Goal: Task Accomplishment & Management: Manage account settings

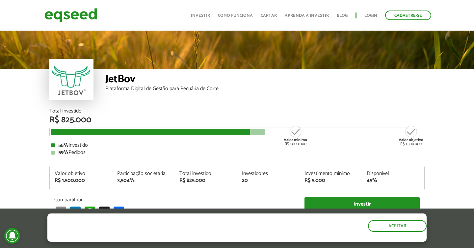
scroll to position [766, 0]
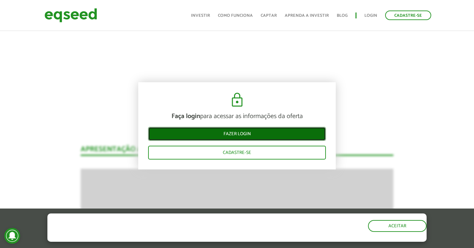
click at [286, 136] on link "Fazer login" at bounding box center [237, 134] width 178 height 14
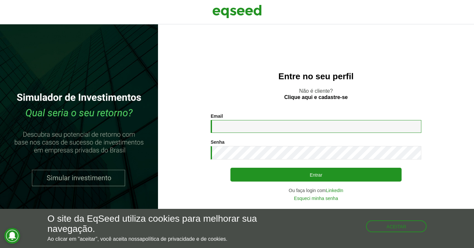
click at [285, 132] on input "Email *" at bounding box center [316, 126] width 211 height 13
type input "**********"
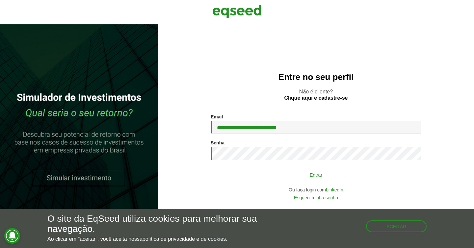
click at [315, 177] on button "Entrar" at bounding box center [315, 175] width 171 height 13
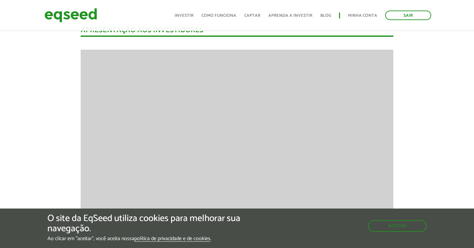
scroll to position [787, 0]
